Goal: Transaction & Acquisition: Purchase product/service

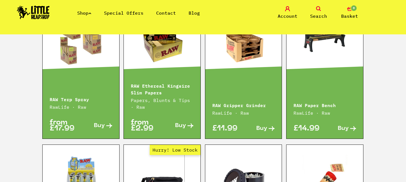
scroll to position [824, 0]
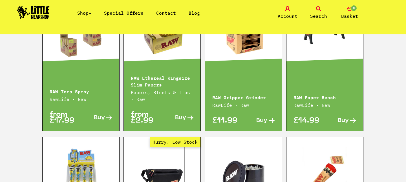
click at [318, 13] on span "Search" at bounding box center [318, 16] width 17 height 7
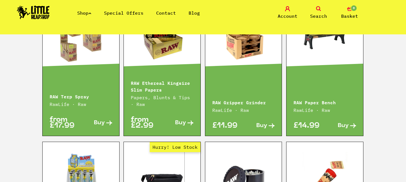
scroll to position [837, 0]
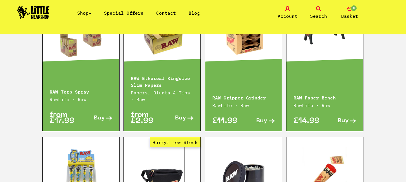
click at [318, 13] on span "Search" at bounding box center [318, 16] width 17 height 7
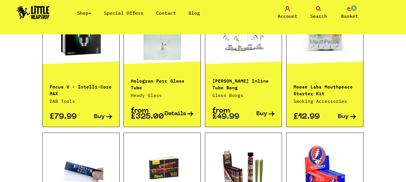
scroll to position [159, 0]
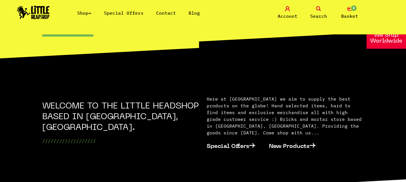
click at [320, 10] on icon at bounding box center [318, 8] width 5 height 5
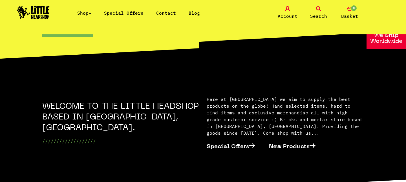
click at [319, 10] on icon at bounding box center [318, 8] width 5 height 5
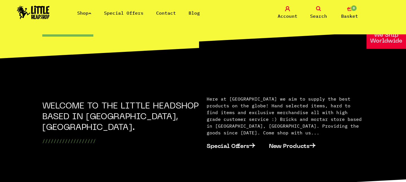
click at [86, 13] on link "Shop" at bounding box center [84, 13] width 14 height 6
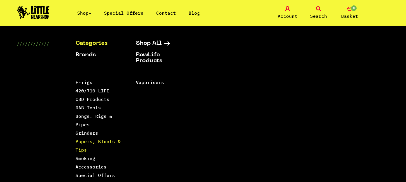
click at [88, 144] on link "Papers, Blunts & Tips" at bounding box center [98, 146] width 45 height 14
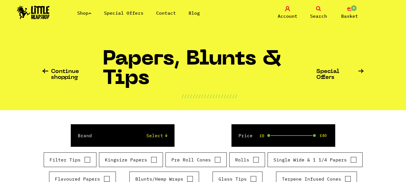
scroll to position [47, 0]
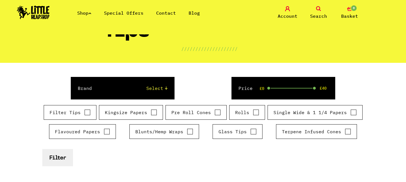
click at [237, 135] on label "Glass Tips" at bounding box center [238, 131] width 38 height 7
click at [250, 135] on input "Glass Tips" at bounding box center [253, 132] width 6 height 6
checkbox input "true"
click at [59, 158] on button "Filter" at bounding box center [57, 157] width 31 height 17
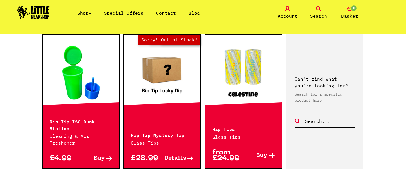
scroll to position [628, 0]
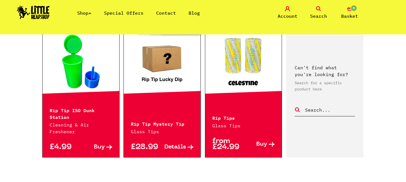
click at [252, 60] on link at bounding box center [243, 61] width 77 height 56
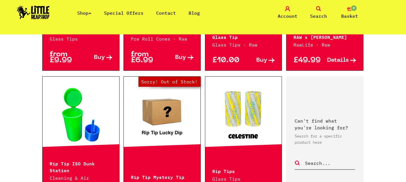
scroll to position [428, 0]
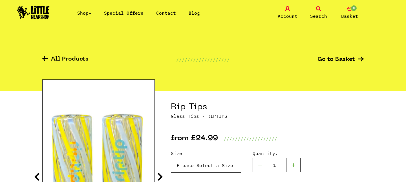
click at [194, 168] on select "Please Select a Size Rip Tips - Size 7 - Clear - £24.99 (Out of Stock) Rip Tips…" at bounding box center [206, 165] width 71 height 15
